Goal: Task Accomplishment & Management: Complete application form

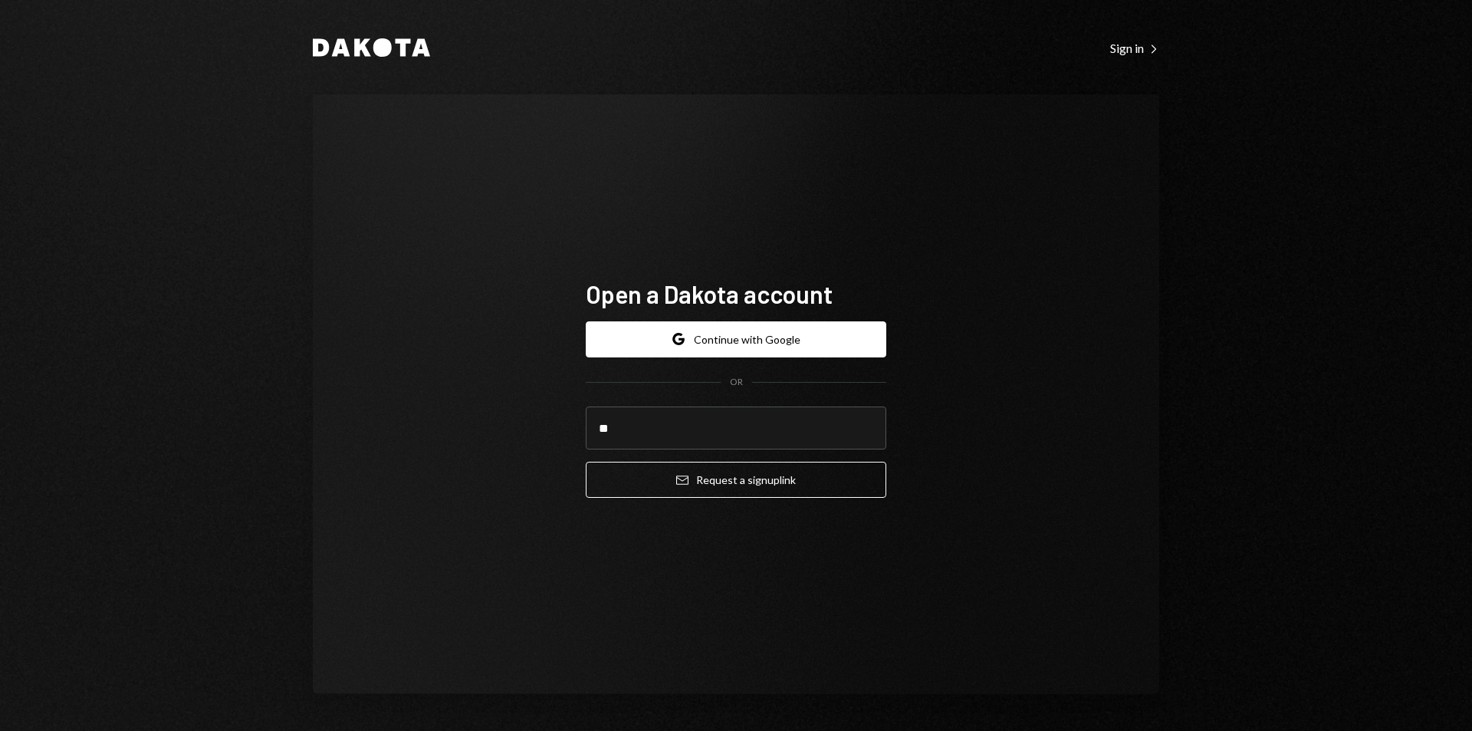
type input "**********"
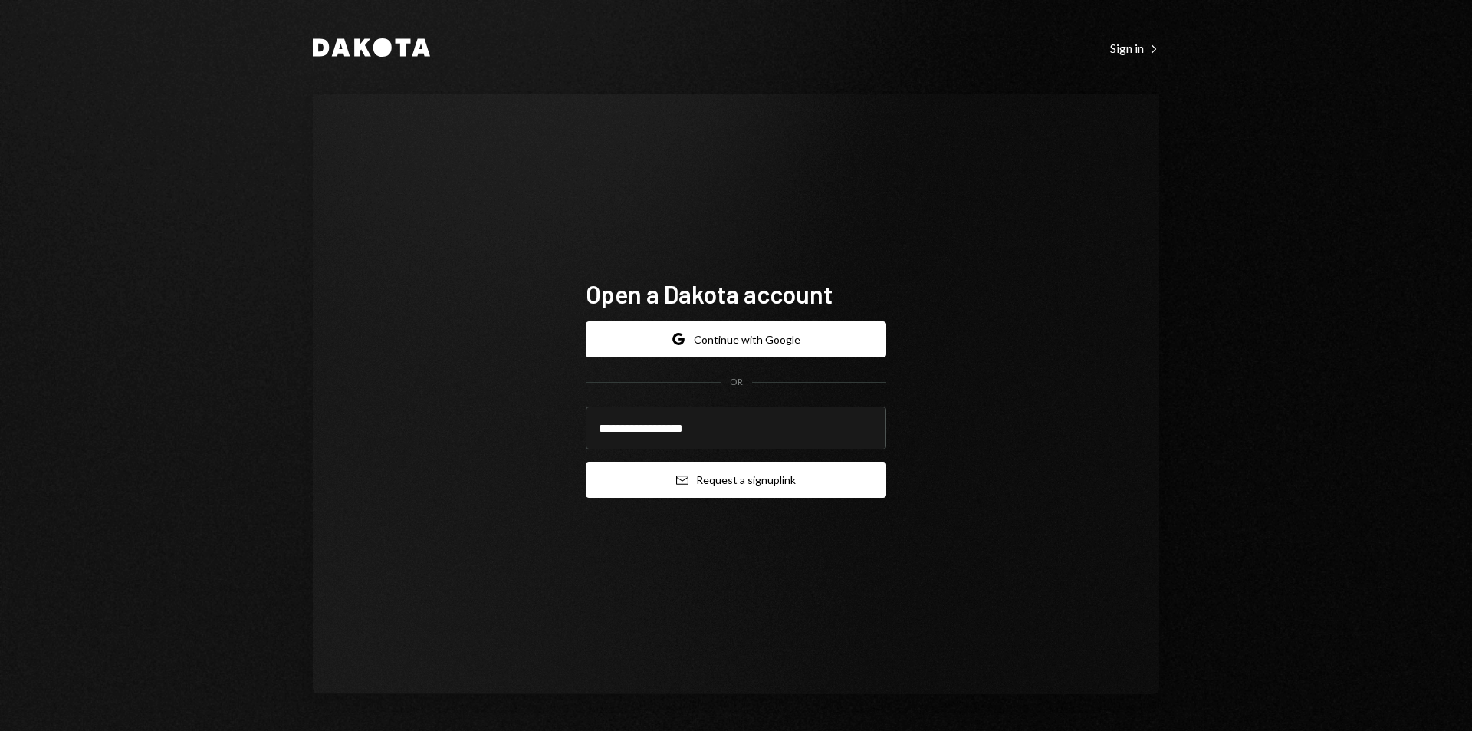
click at [723, 485] on button "Email Request a sign up link" at bounding box center [736, 480] width 301 height 36
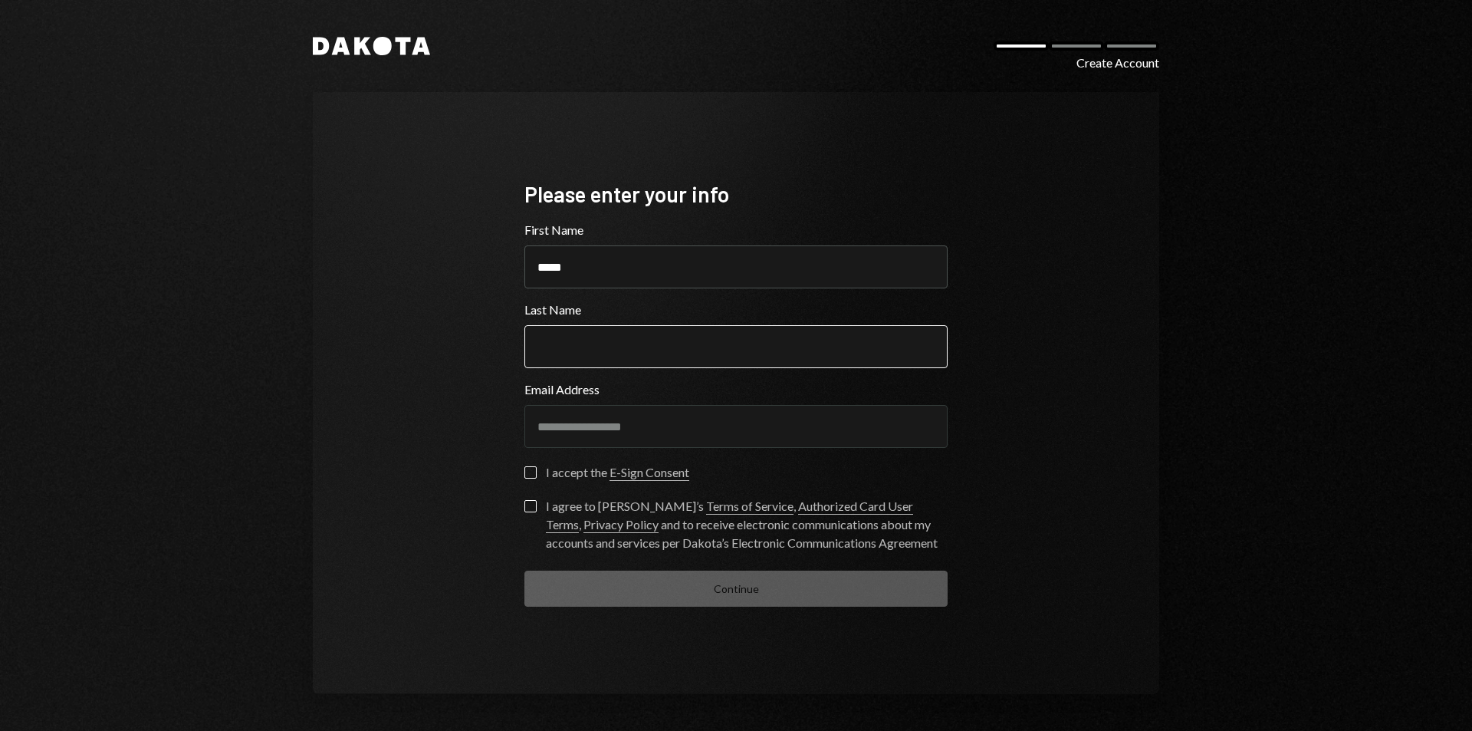
type input "*****"
click at [612, 359] on input "Last Name" at bounding box center [735, 346] width 423 height 43
type input "**********"
click at [530, 469] on button "I accept the E-Sign Consent" at bounding box center [530, 472] width 12 height 12
click at [528, 508] on button "I agree to [PERSON_NAME]’s Terms of Service , Authorized Card User Terms , Priv…" at bounding box center [530, 506] width 12 height 12
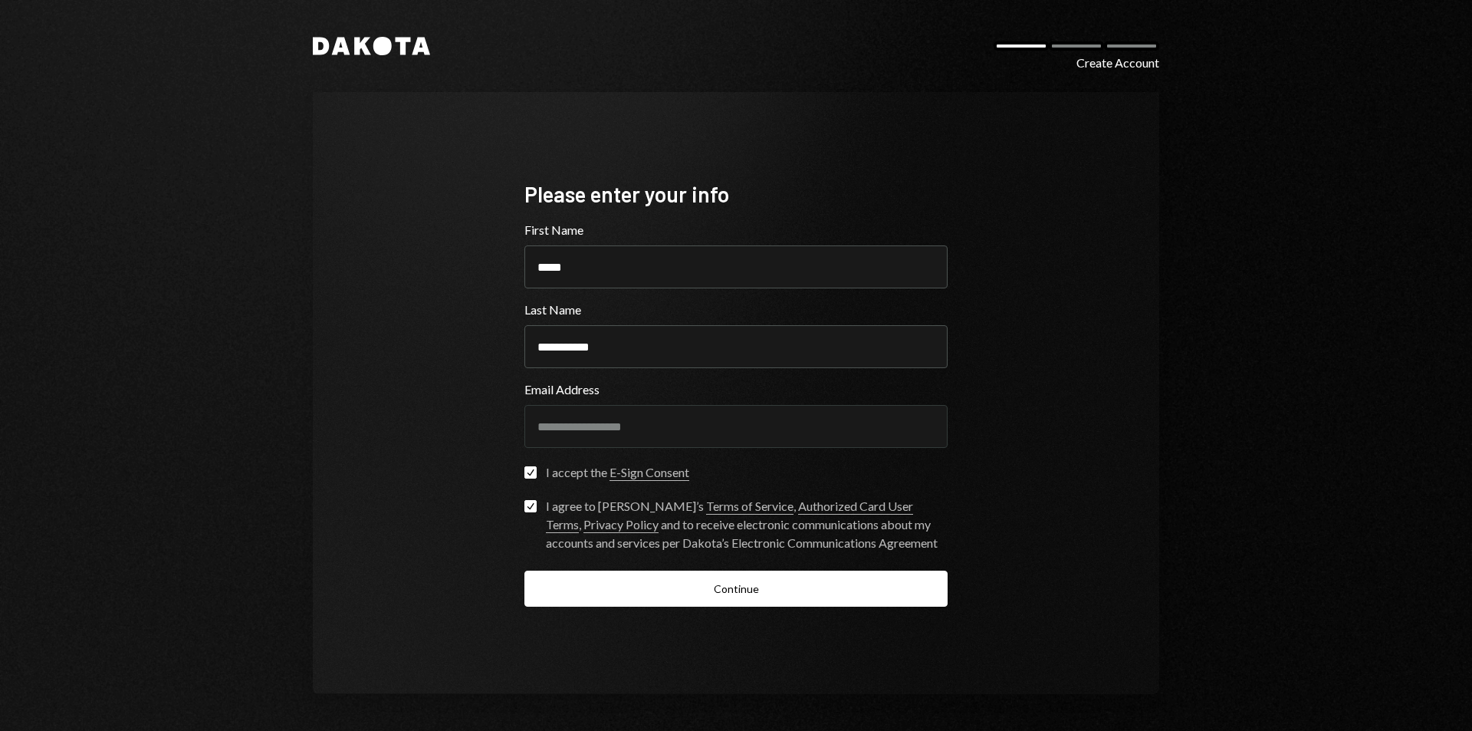
click at [755, 588] on button "Continue" at bounding box center [735, 588] width 423 height 36
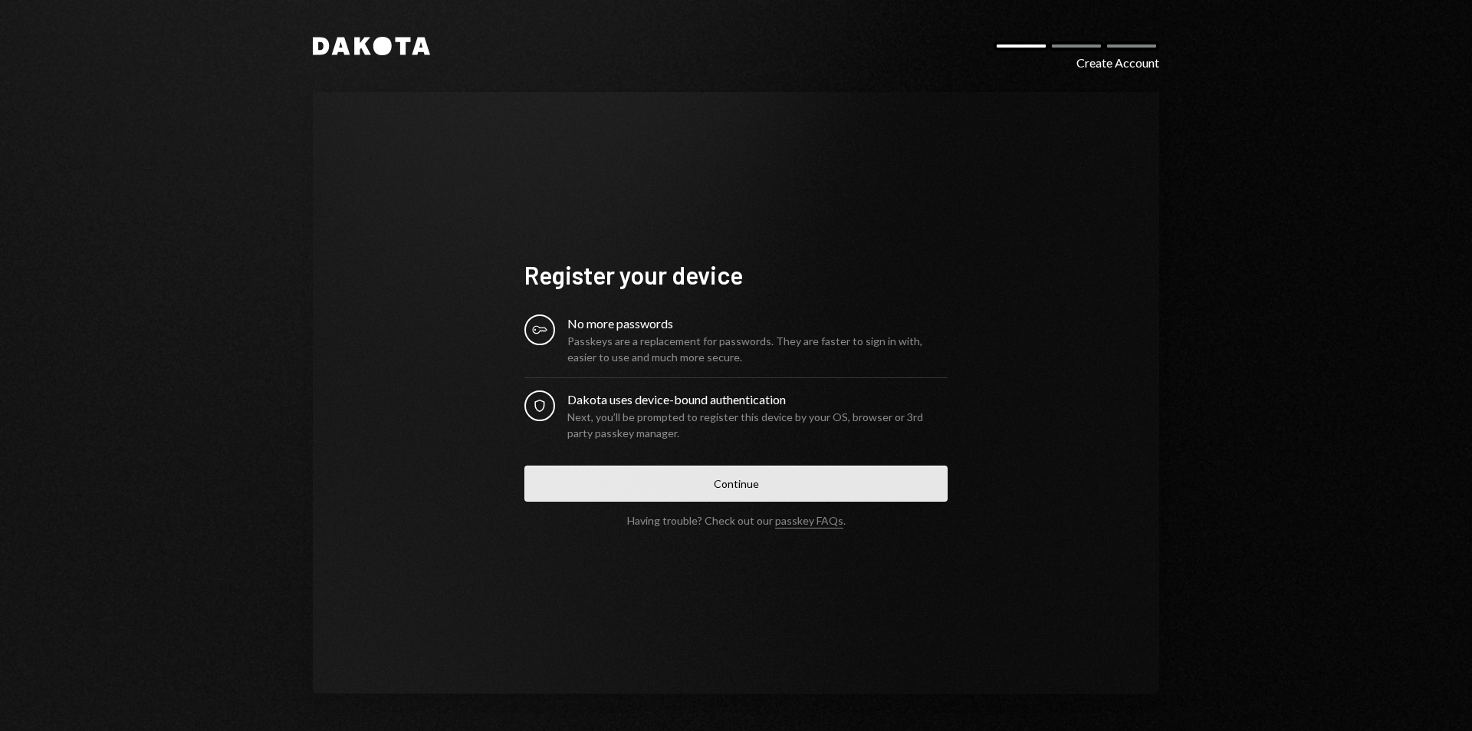
click at [742, 487] on button "Continue" at bounding box center [735, 483] width 423 height 36
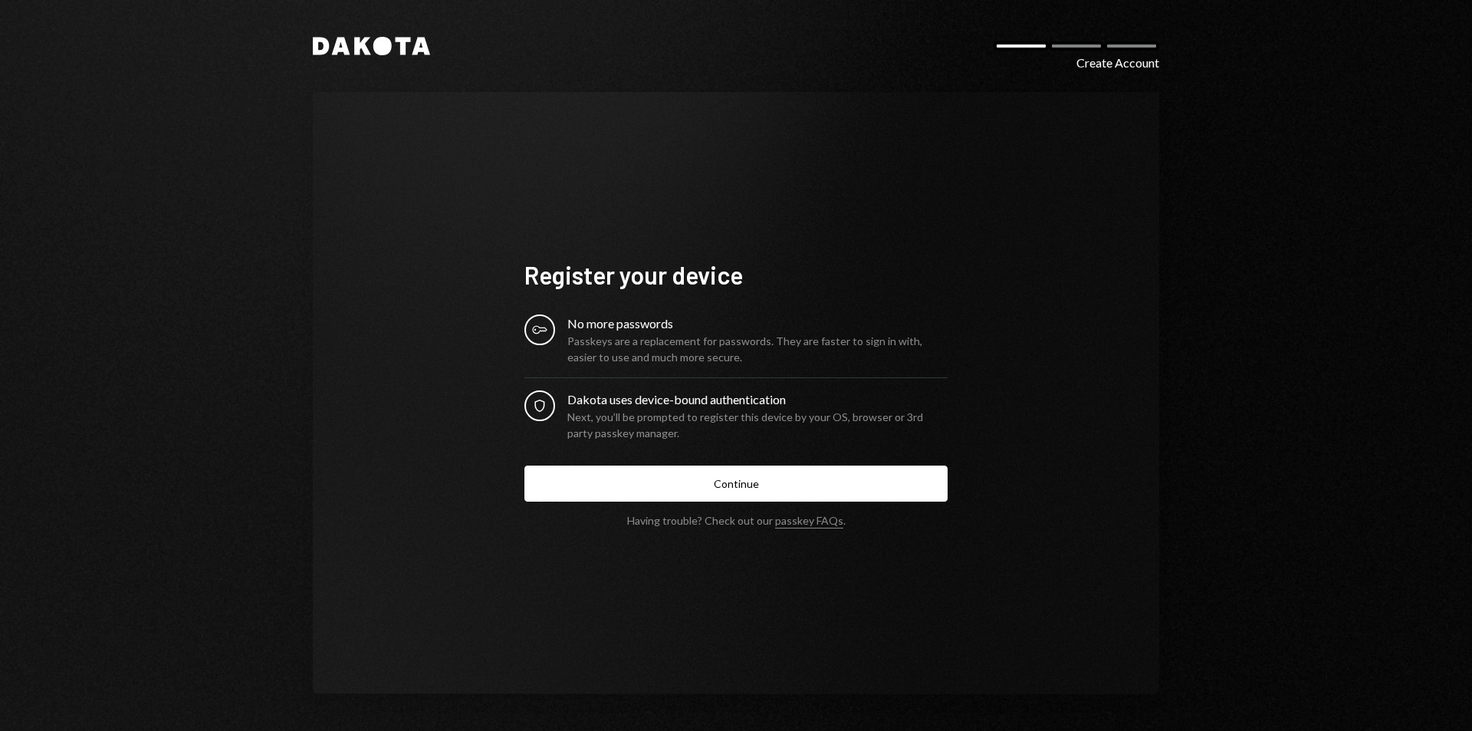
click at [639, 317] on div "No more passwords" at bounding box center [757, 323] width 380 height 18
click at [616, 415] on div "Next, you’ll be prompted to register this device by your OS, browser or 3rd par…" at bounding box center [757, 425] width 380 height 32
click at [781, 434] on div "Next, you’ll be prompted to register this device by your OS, browser or 3rd par…" at bounding box center [757, 425] width 380 height 32
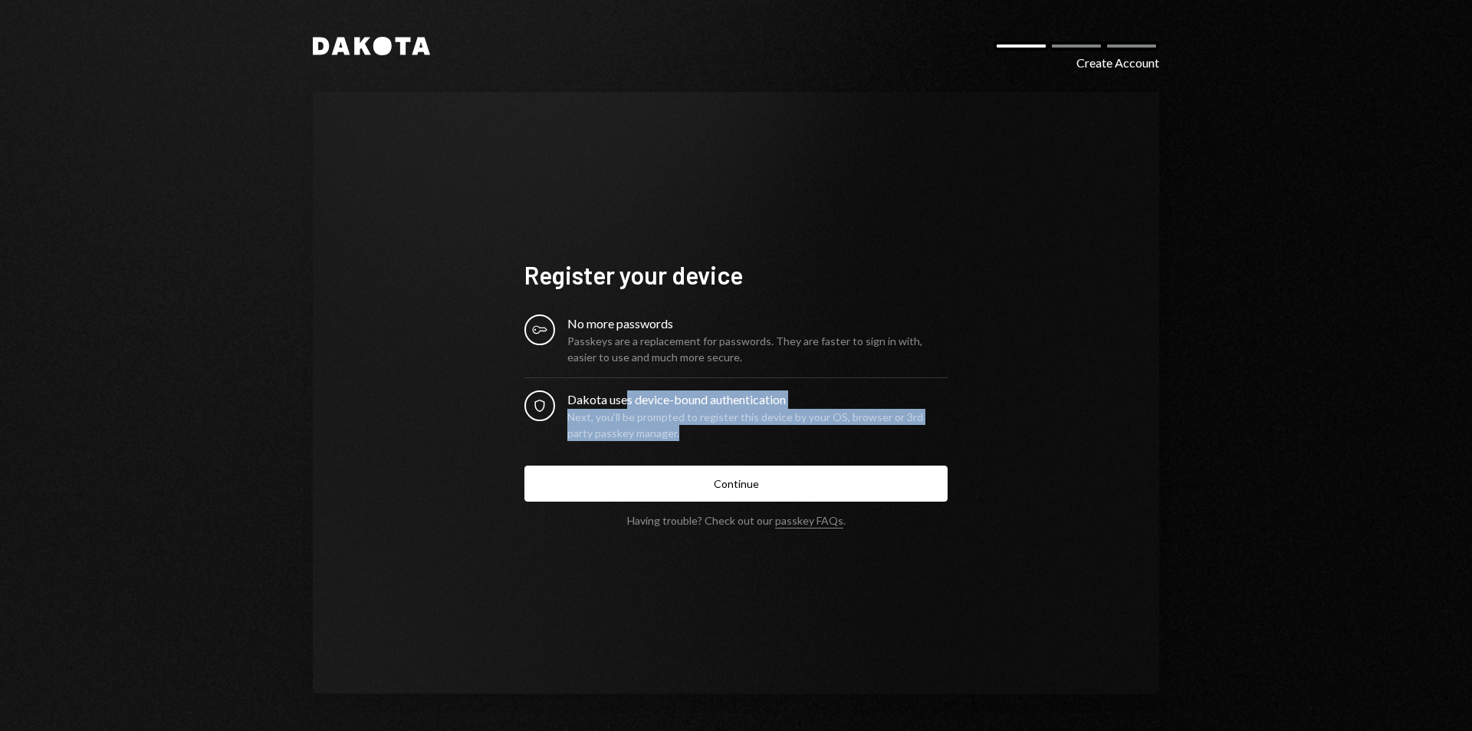
drag, startPoint x: 628, startPoint y: 403, endPoint x: 816, endPoint y: 436, distance: 190.7
click at [816, 436] on div "Dakota uses device-bound authentication Next, you’ll be prompted to register th…" at bounding box center [757, 415] width 380 height 51
click at [816, 436] on div "Next, you’ll be prompted to register this device by your OS, browser or 3rd par…" at bounding box center [757, 425] width 380 height 32
drag, startPoint x: 717, startPoint y: 423, endPoint x: 815, endPoint y: 443, distance: 100.2
click at [815, 443] on form "Register your device Key No more passwords Passkeys are a replacement for passw…" at bounding box center [735, 393] width 423 height 268
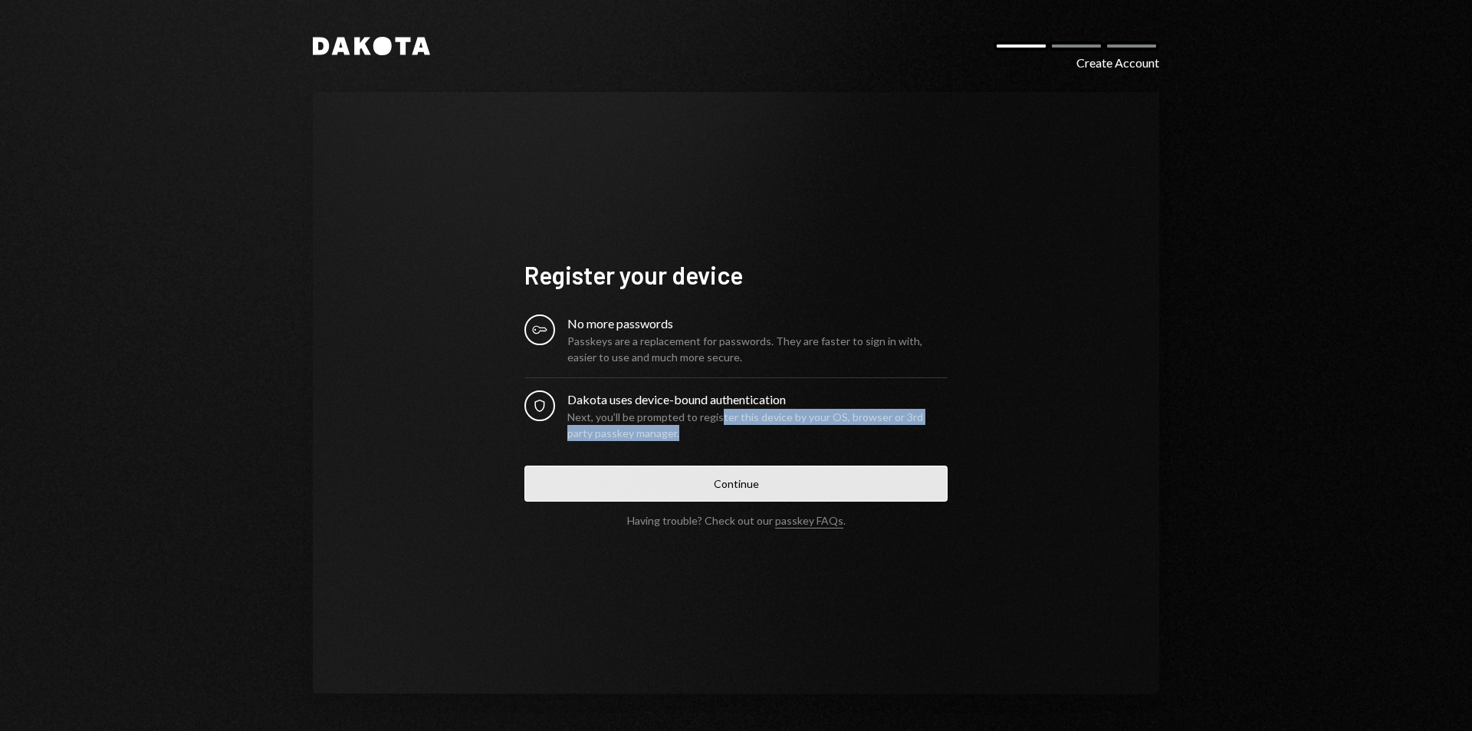
click at [902, 489] on button "Continue" at bounding box center [735, 483] width 423 height 36
